Goal: Navigation & Orientation: Find specific page/section

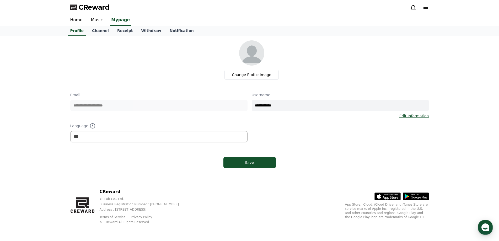
select select "**********"
click at [171, 31] on link "Notification" at bounding box center [182, 31] width 33 height 10
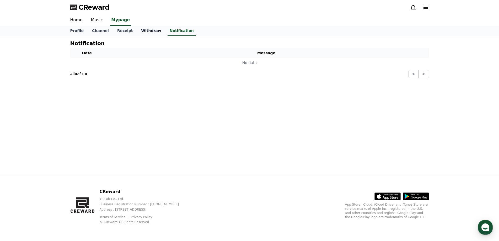
click at [147, 31] on link "Withdraw" at bounding box center [151, 31] width 28 height 10
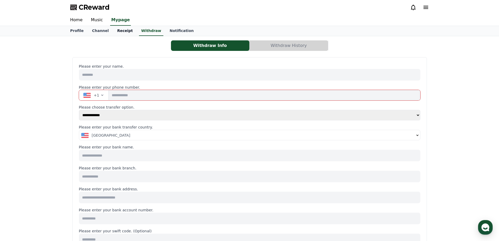
click at [124, 31] on link "Receipt" at bounding box center [125, 31] width 24 height 10
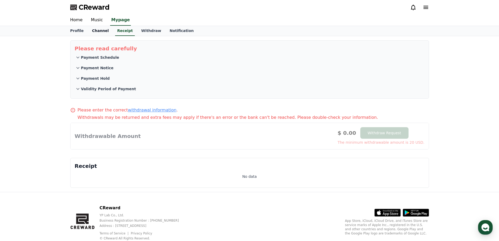
click at [100, 31] on link "Channel" at bounding box center [100, 31] width 25 height 10
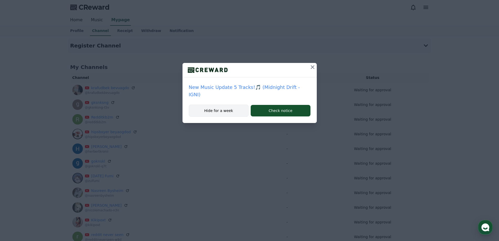
click at [225, 107] on button "Hide for a week" at bounding box center [219, 111] width 60 height 12
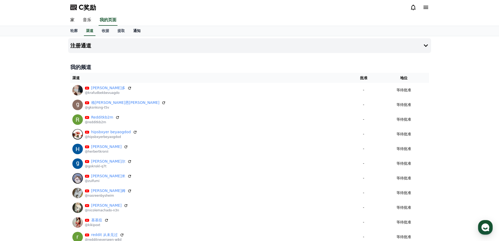
click at [141, 28] on link "通知" at bounding box center [137, 31] width 16 height 10
